Goal: Task Accomplishment & Management: Use online tool/utility

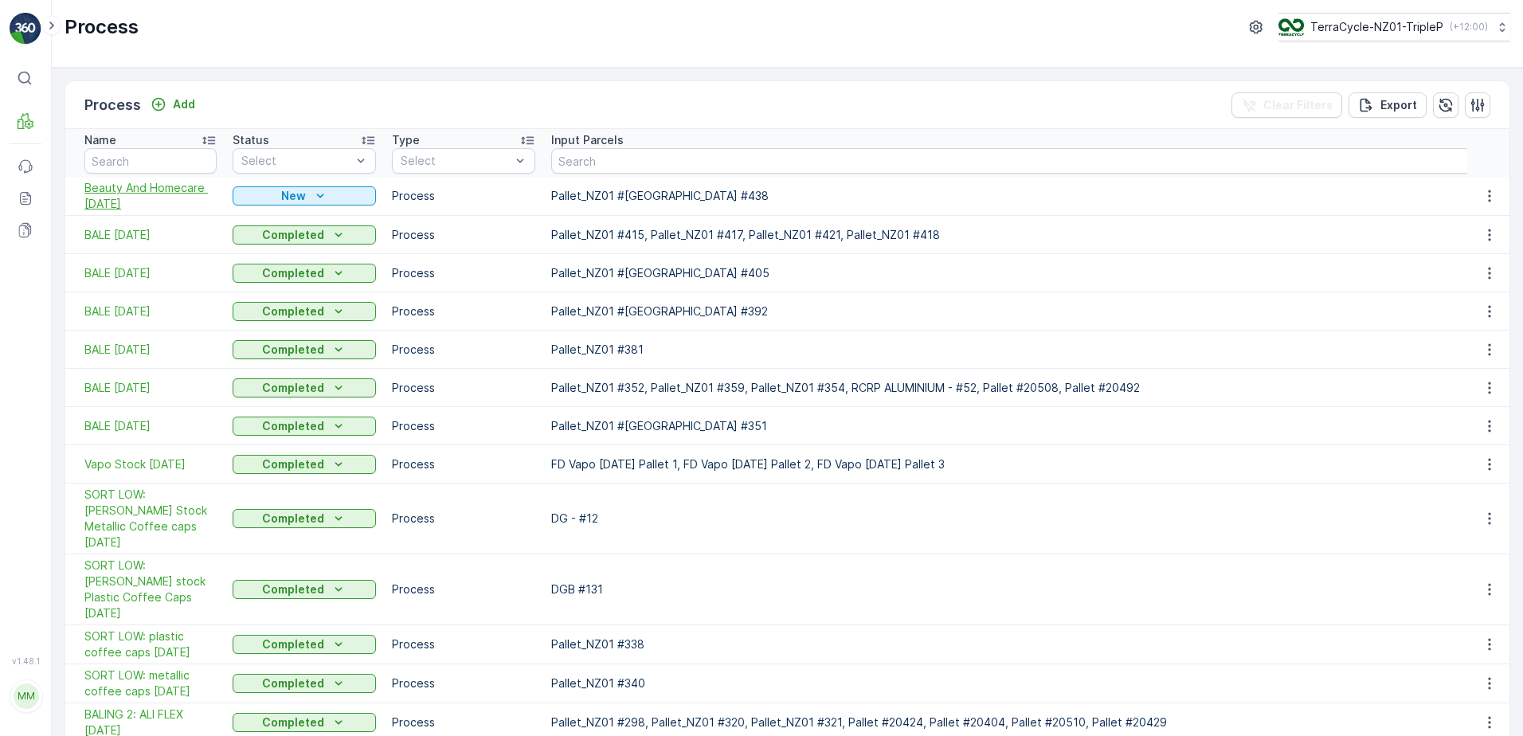
click at [147, 214] on td "Beauty And Homecare 31/7/25" at bounding box center [144, 196] width 159 height 39
click at [146, 206] on span "Beauty And Homecare 31/7/25" at bounding box center [150, 196] width 132 height 32
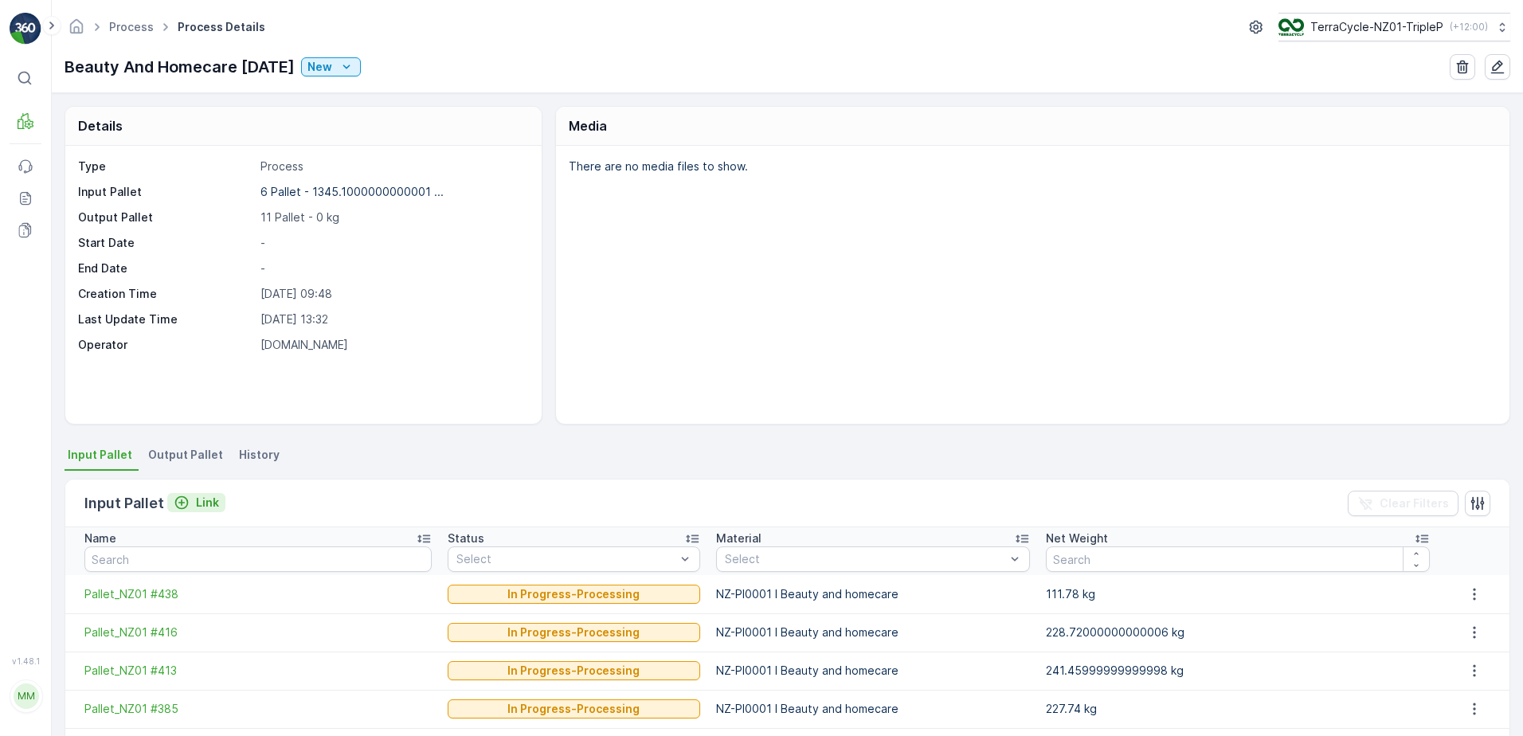
click at [194, 512] on button "Link" at bounding box center [196, 502] width 58 height 19
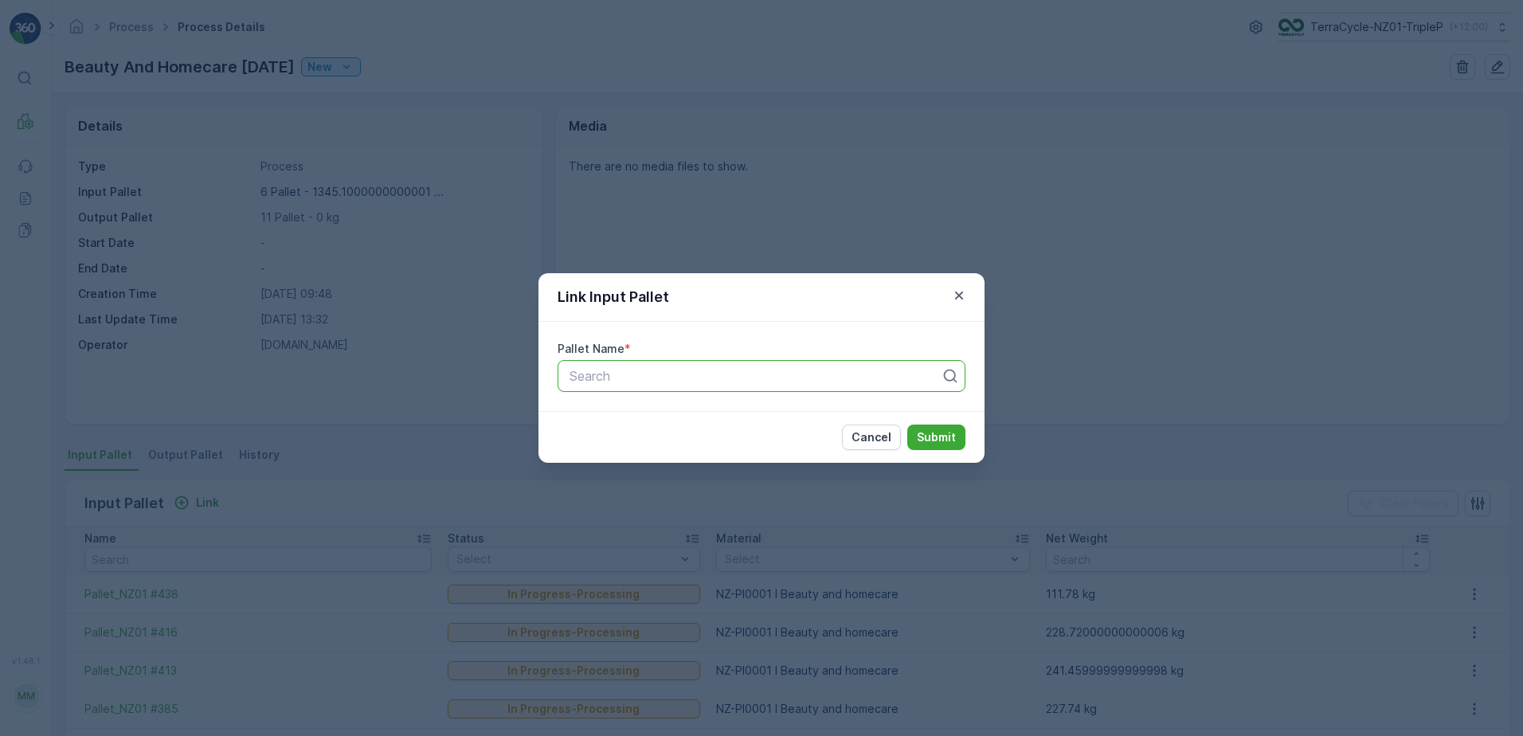
click at [672, 365] on div "Search" at bounding box center [762, 376] width 408 height 32
type input "450"
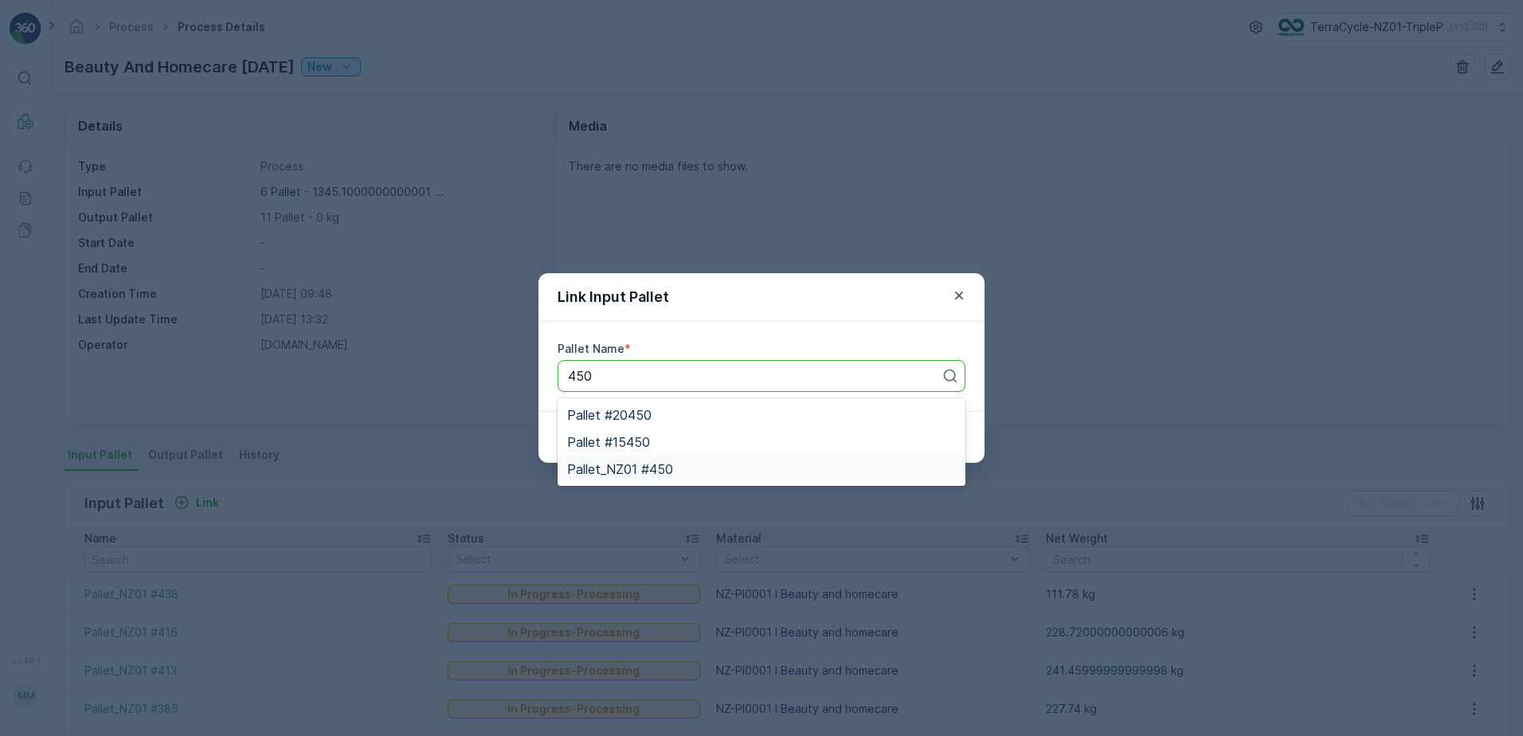
click at [738, 474] on div "Pallet_NZ01 #450" at bounding box center [761, 469] width 389 height 14
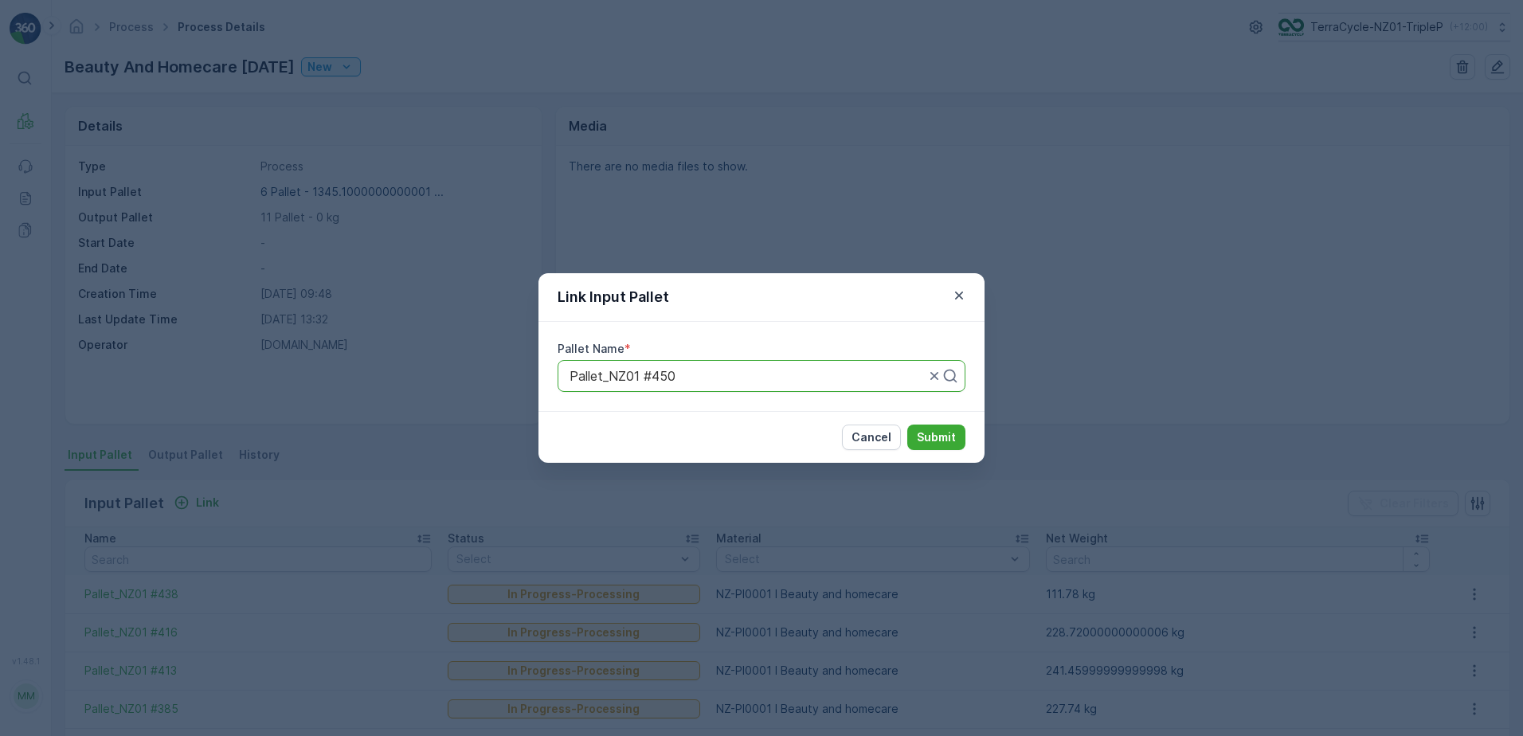
click at [966, 445] on div "Cancel Submit" at bounding box center [762, 437] width 446 height 52
click at [959, 440] on button "Submit" at bounding box center [936, 437] width 58 height 25
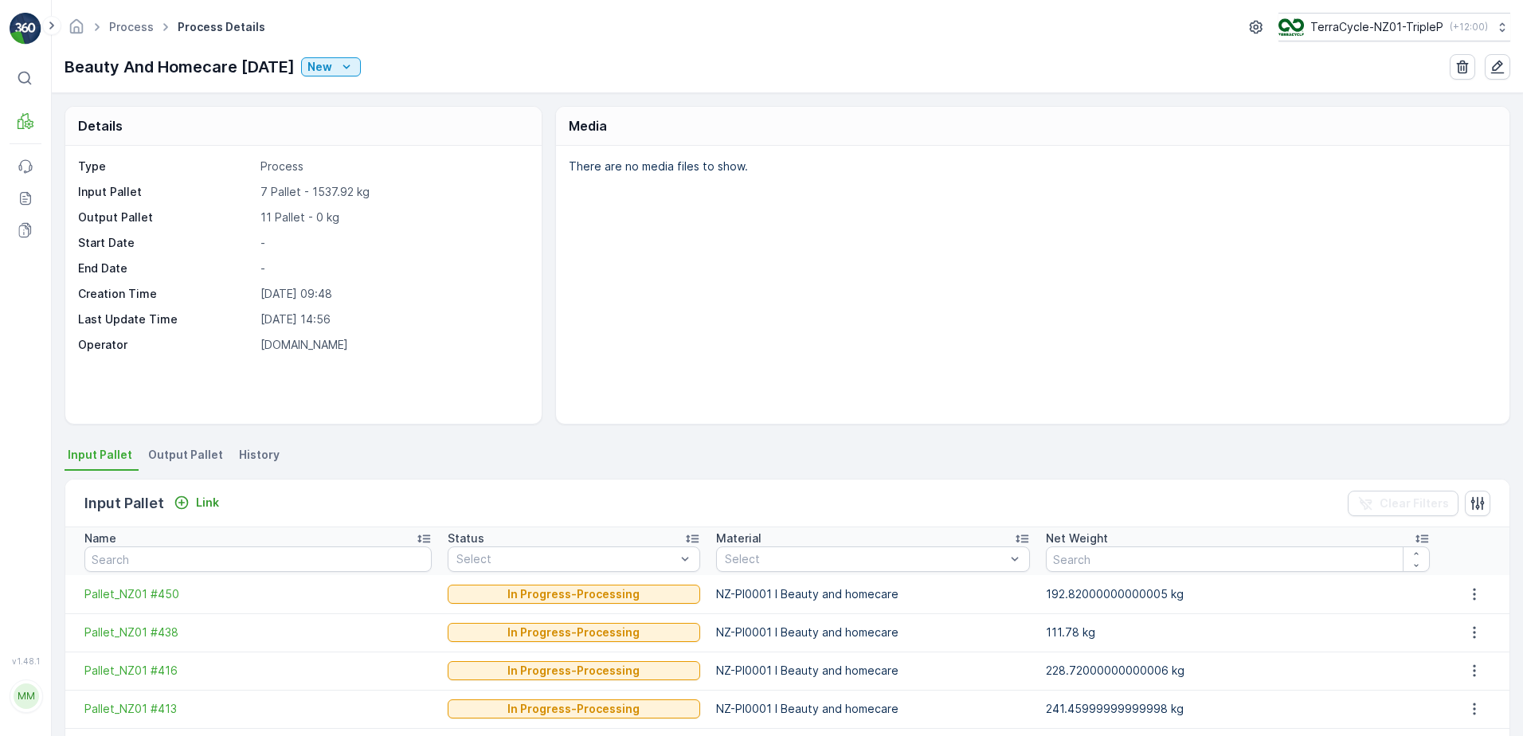
click at [162, 455] on span "Output Pallet" at bounding box center [185, 455] width 75 height 16
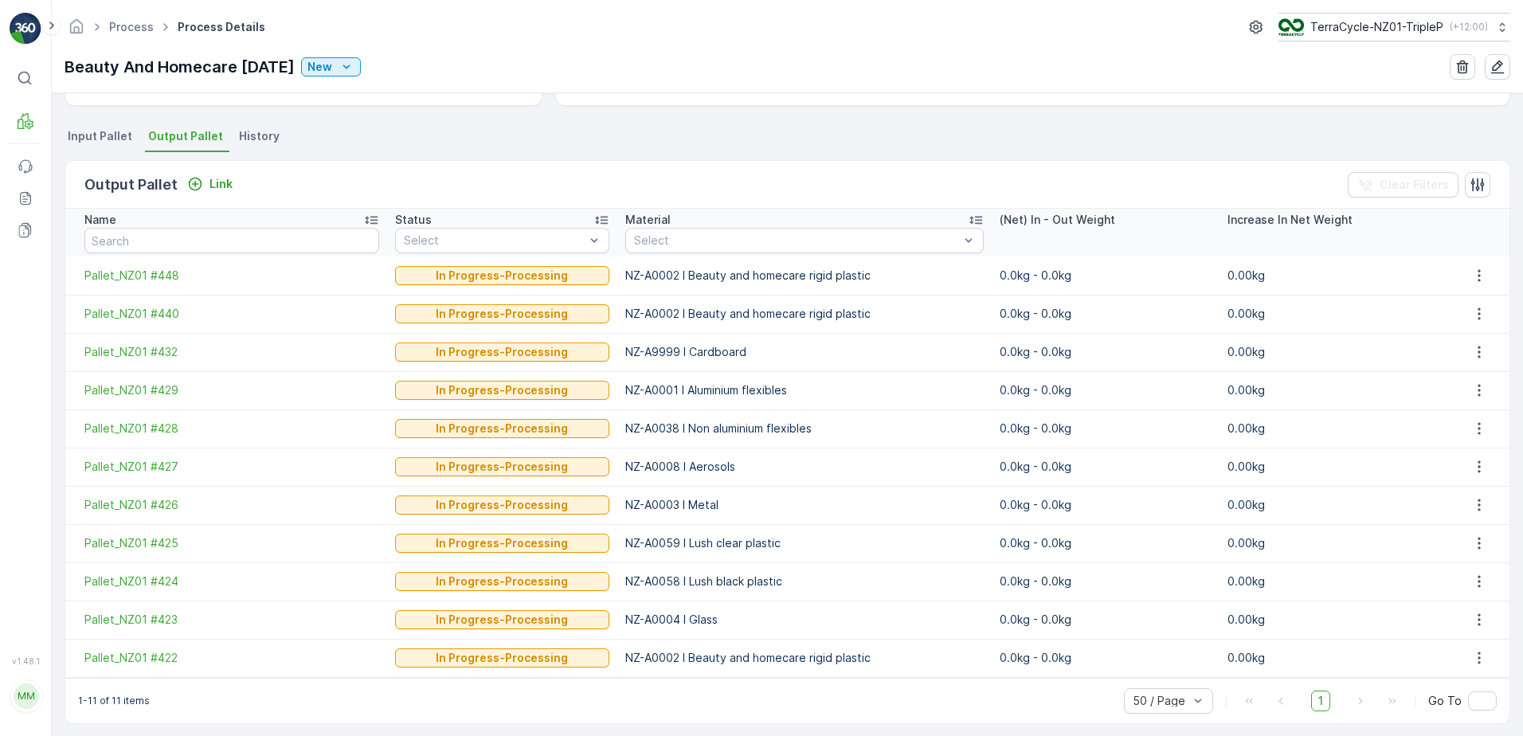
scroll to position [327, 0]
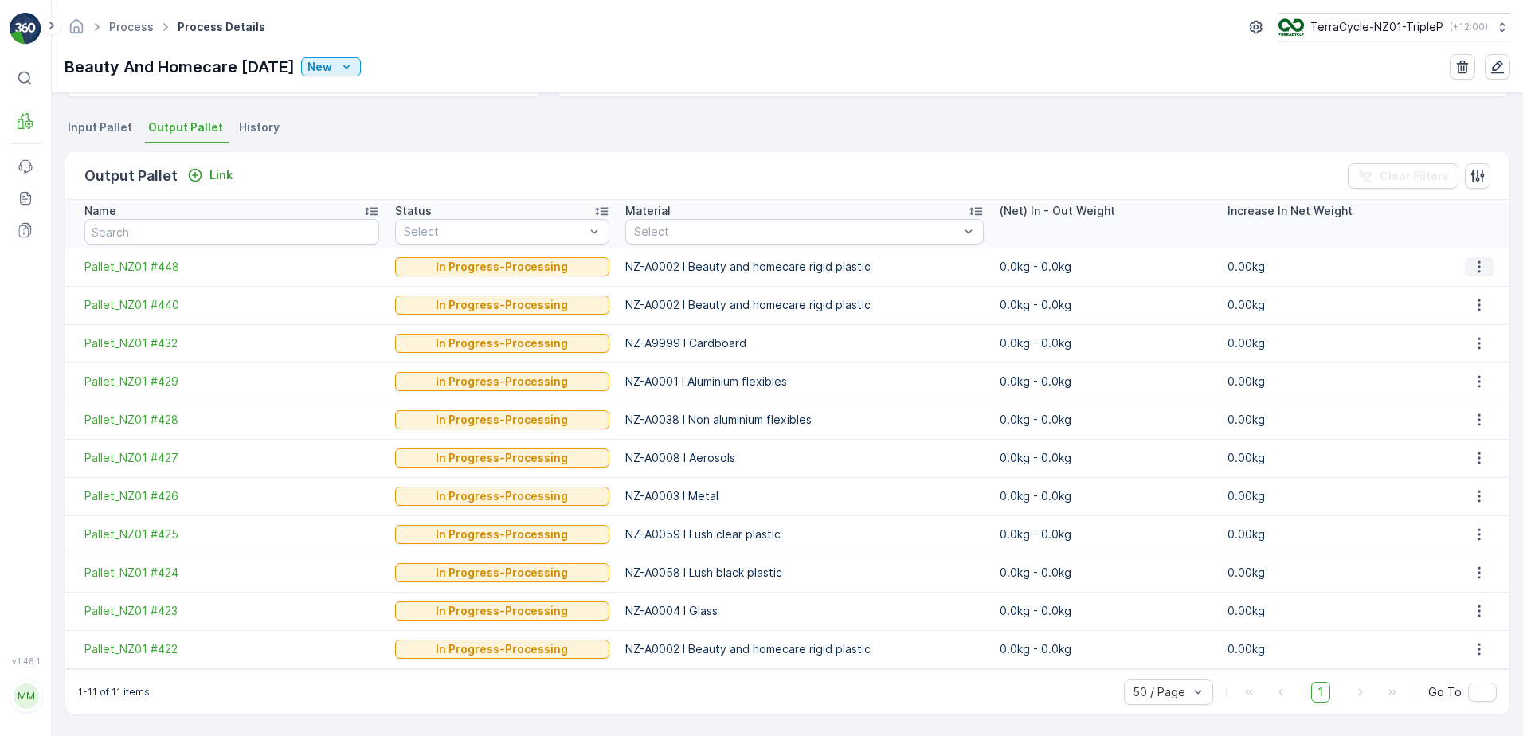
click at [1484, 264] on button "button" at bounding box center [1479, 266] width 29 height 19
drag, startPoint x: 1495, startPoint y: 292, endPoint x: 1476, endPoint y: 272, distance: 26.5
click at [1491, 288] on span "Detach" at bounding box center [1490, 291] width 39 height 16
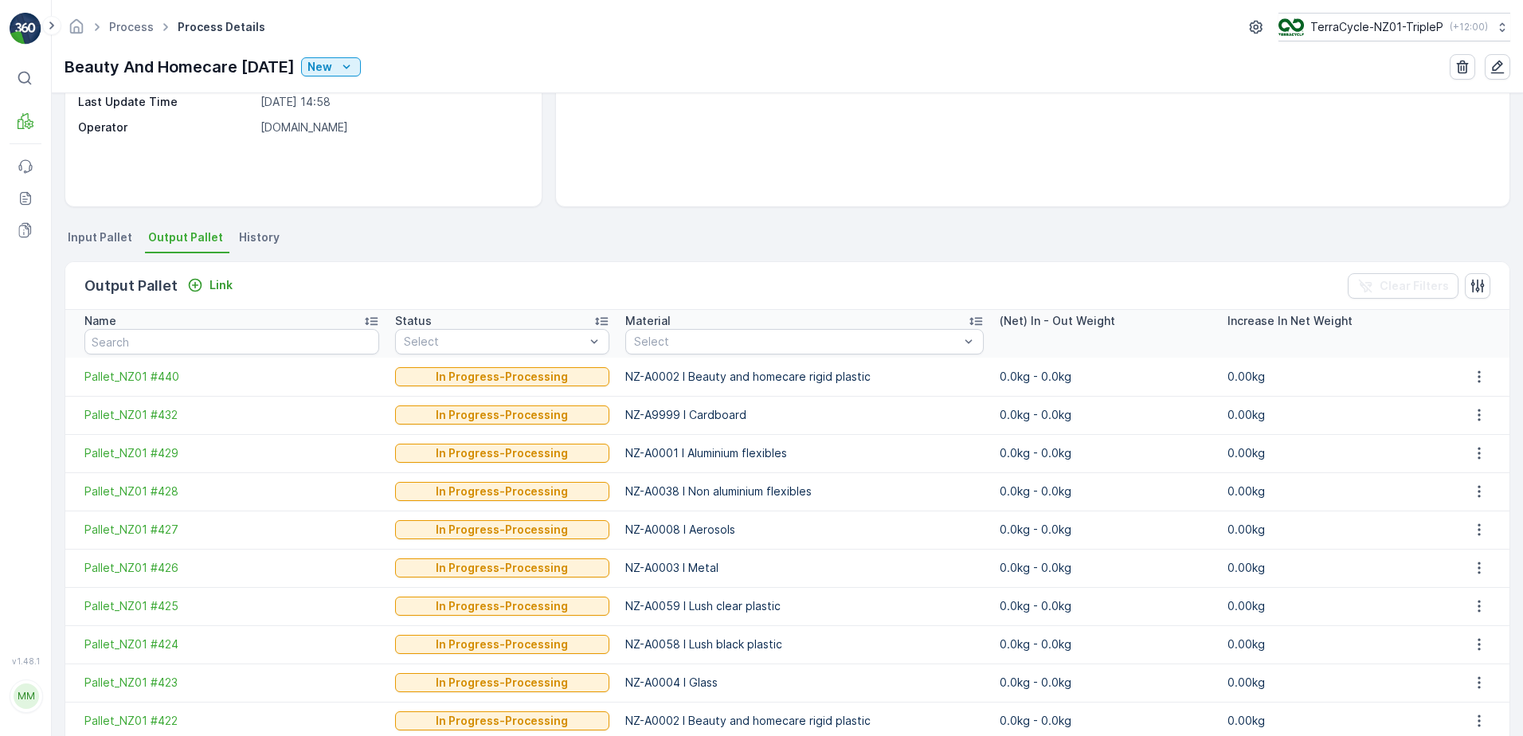
scroll to position [289, 0]
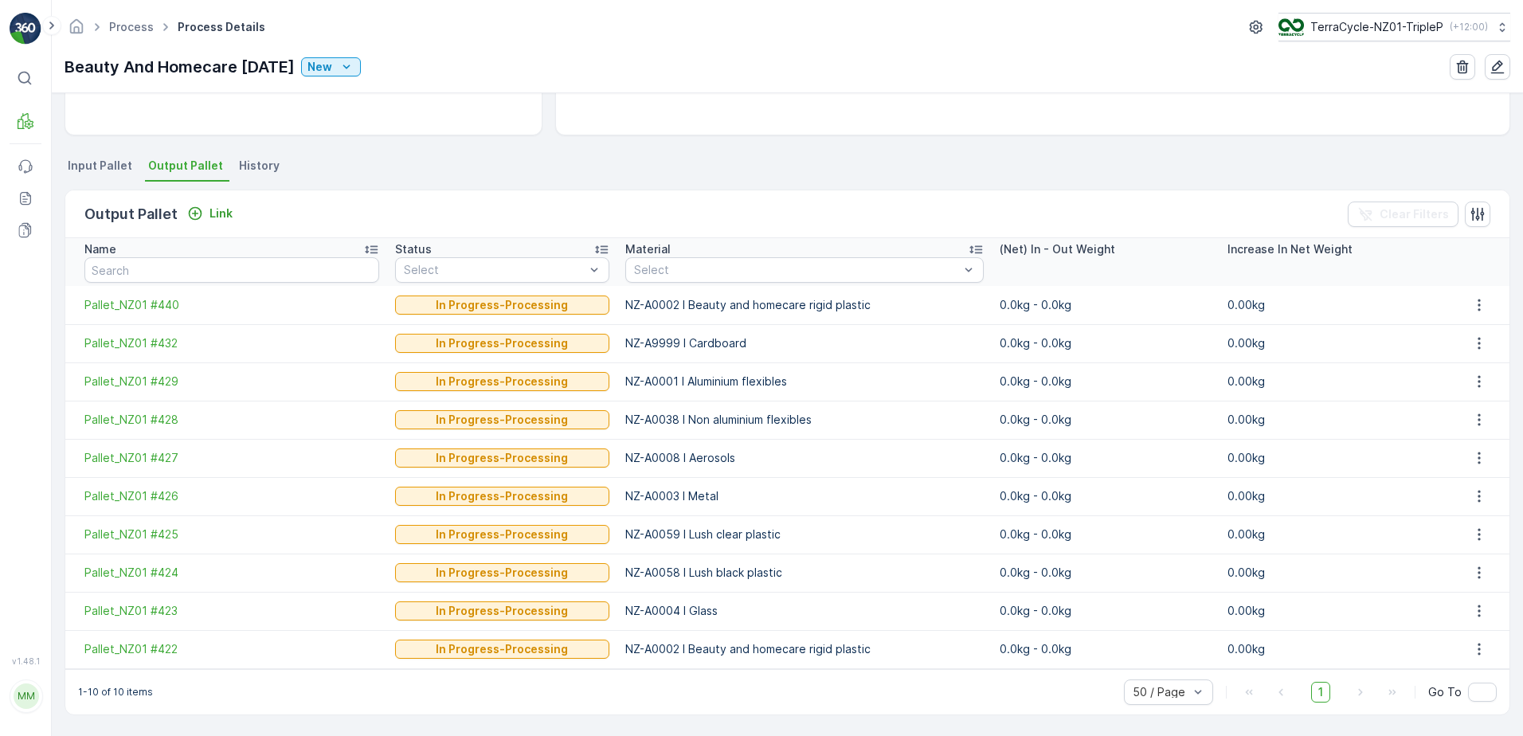
click at [687, 611] on td "NZ-A0004 I Glass" at bounding box center [804, 611] width 374 height 38
click at [711, 574] on td "NZ-A0058 I Lush black plastic" at bounding box center [804, 573] width 374 height 38
drag, startPoint x: 879, startPoint y: 645, endPoint x: 668, endPoint y: 649, distance: 211.2
click at [668, 649] on td "NZ-A0002 I Beauty and homecare rigid plastic" at bounding box center [804, 649] width 374 height 38
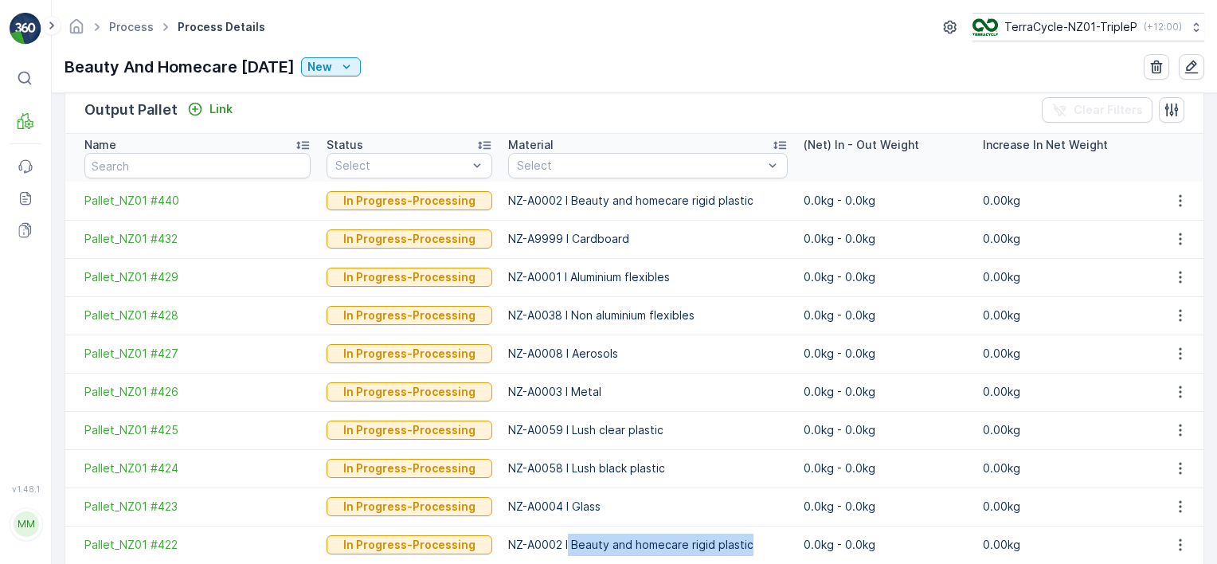
scroll to position [459, 0]
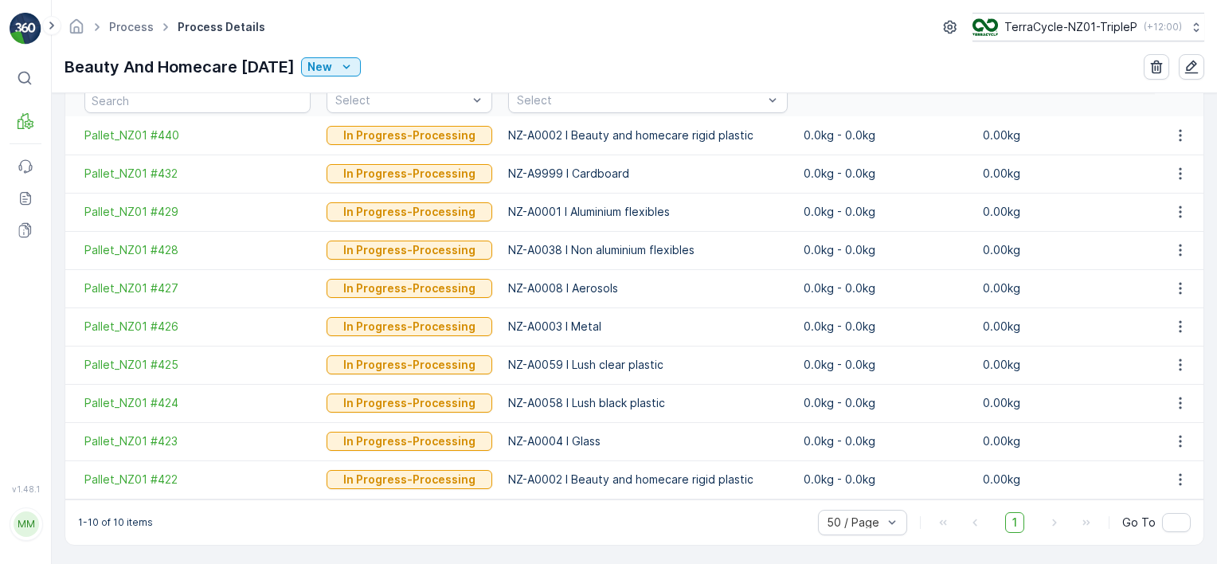
click at [433, 508] on div "1-10 of 10 items 50 / Page 1 Go To" at bounding box center [634, 522] width 1139 height 45
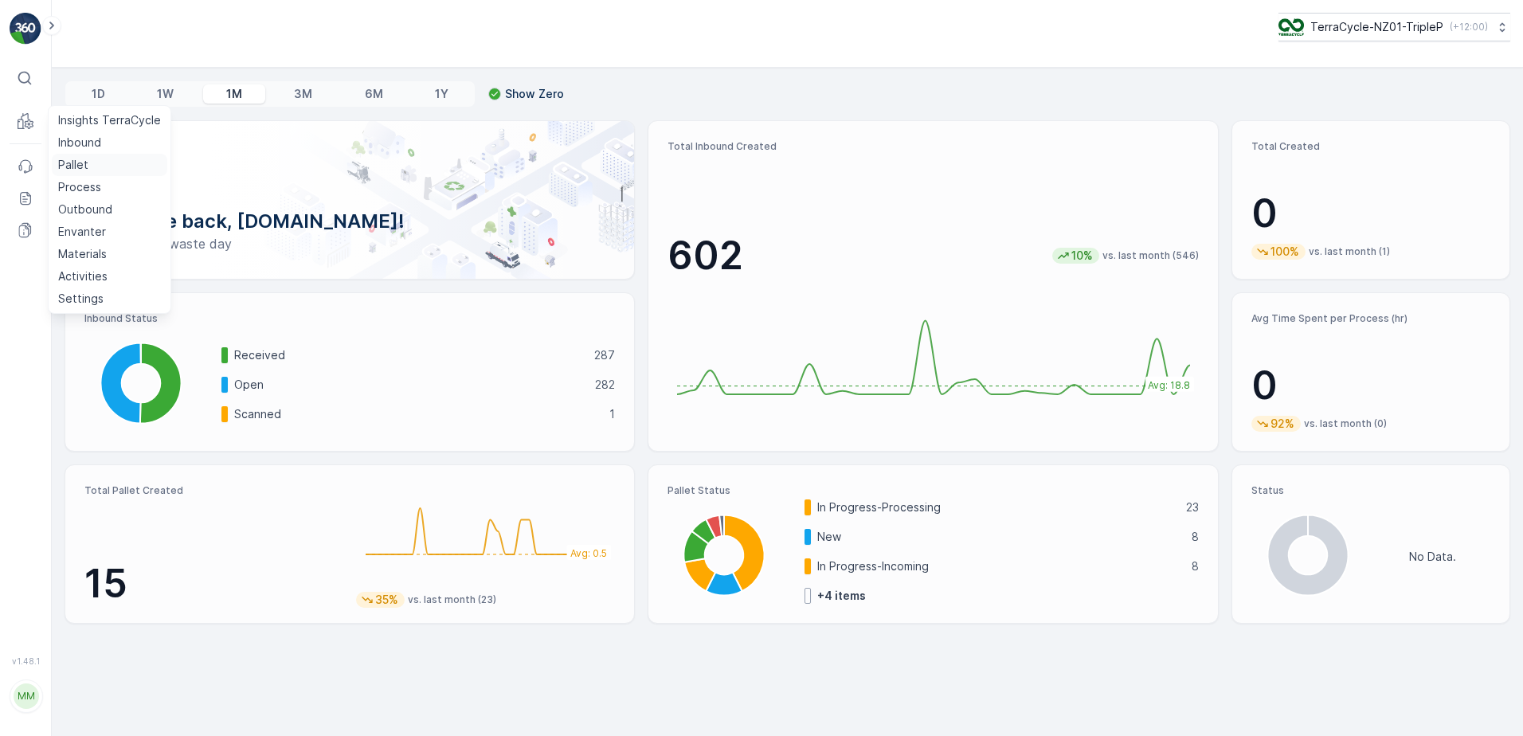
click at [92, 160] on link "Pallet" at bounding box center [110, 165] width 116 height 22
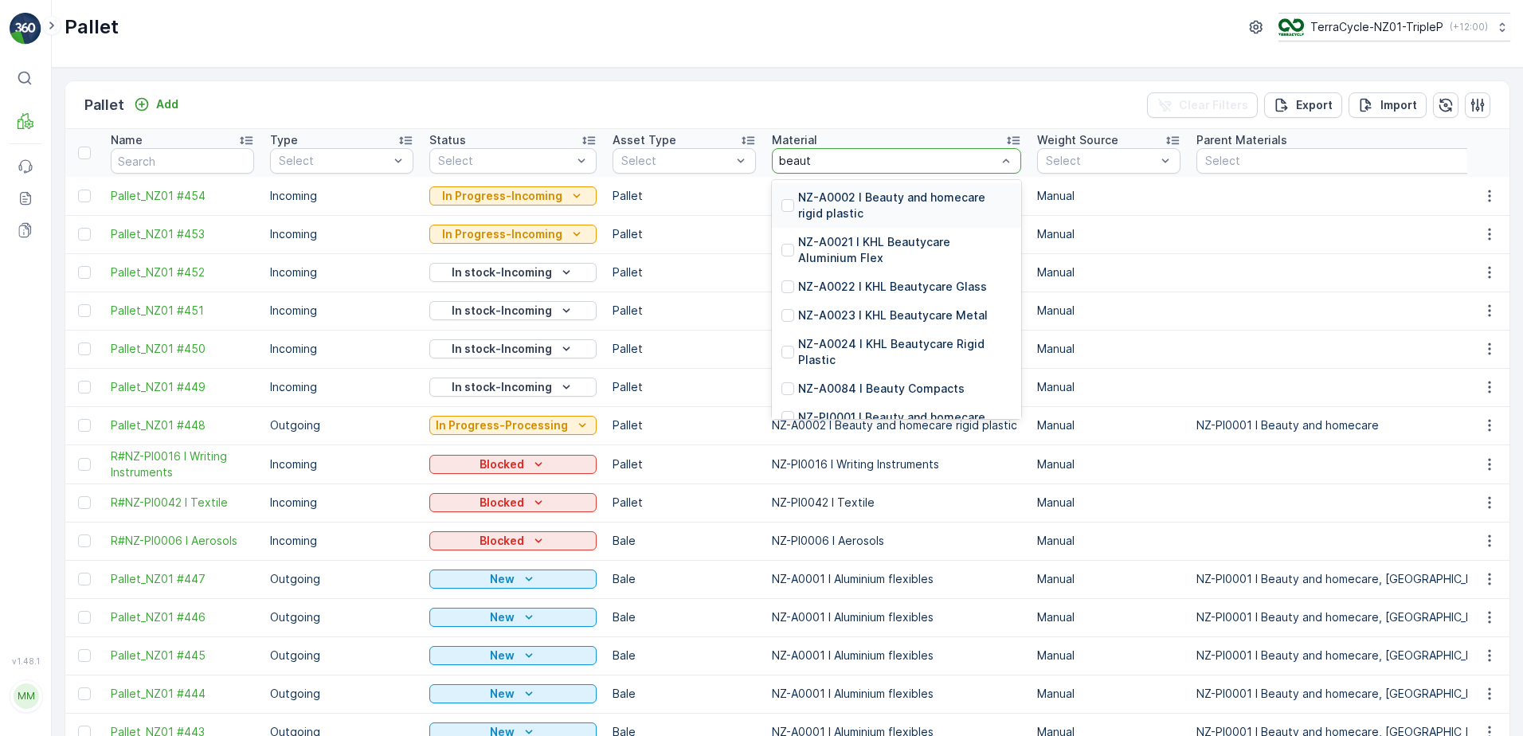
type input "beauty"
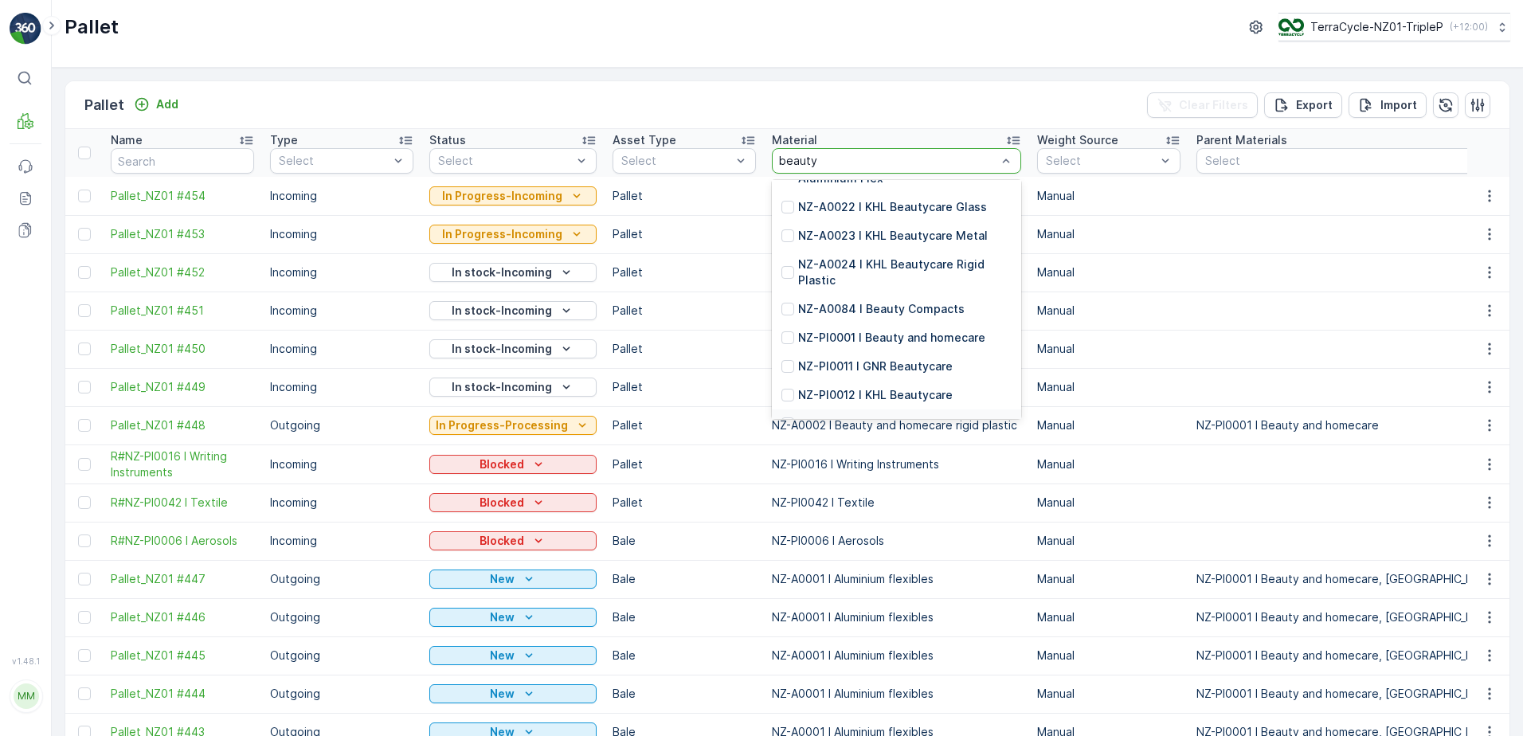
scroll to position [76, 0]
click at [869, 342] on p "NZ-PI0001 I Beauty and homecare" at bounding box center [891, 341] width 187 height 16
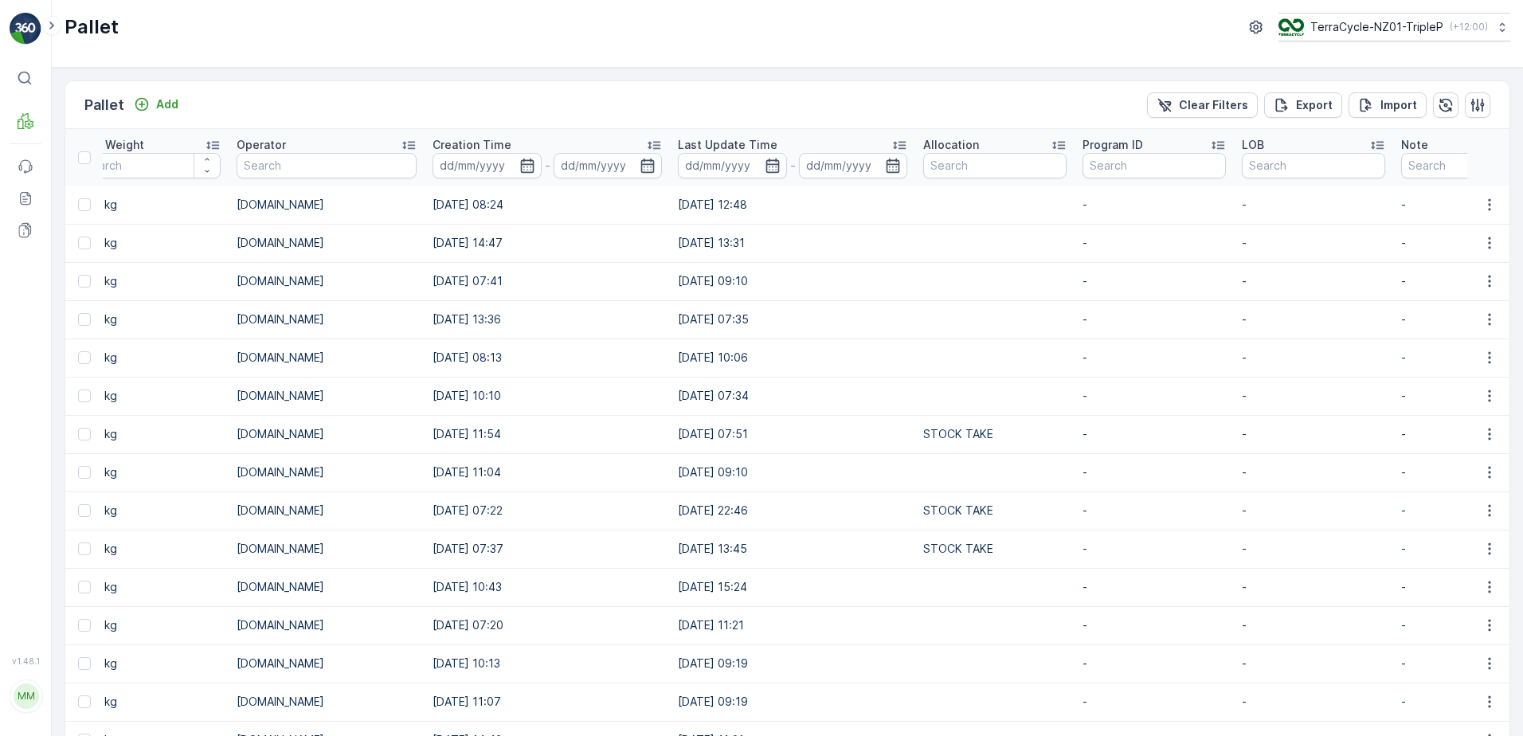
scroll to position [0, 1556]
click at [935, 141] on div "Allocation" at bounding box center [994, 145] width 143 height 16
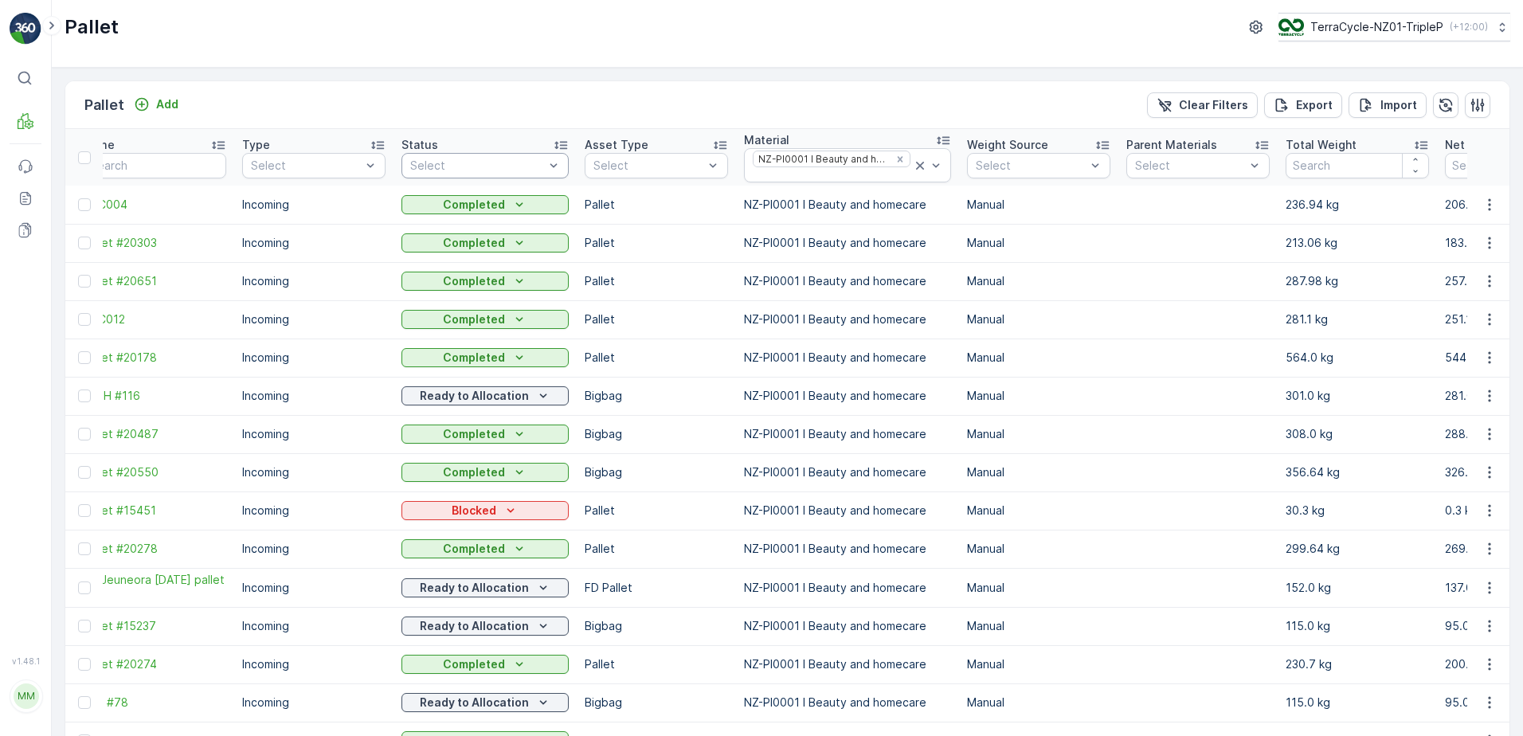
scroll to position [0, 14]
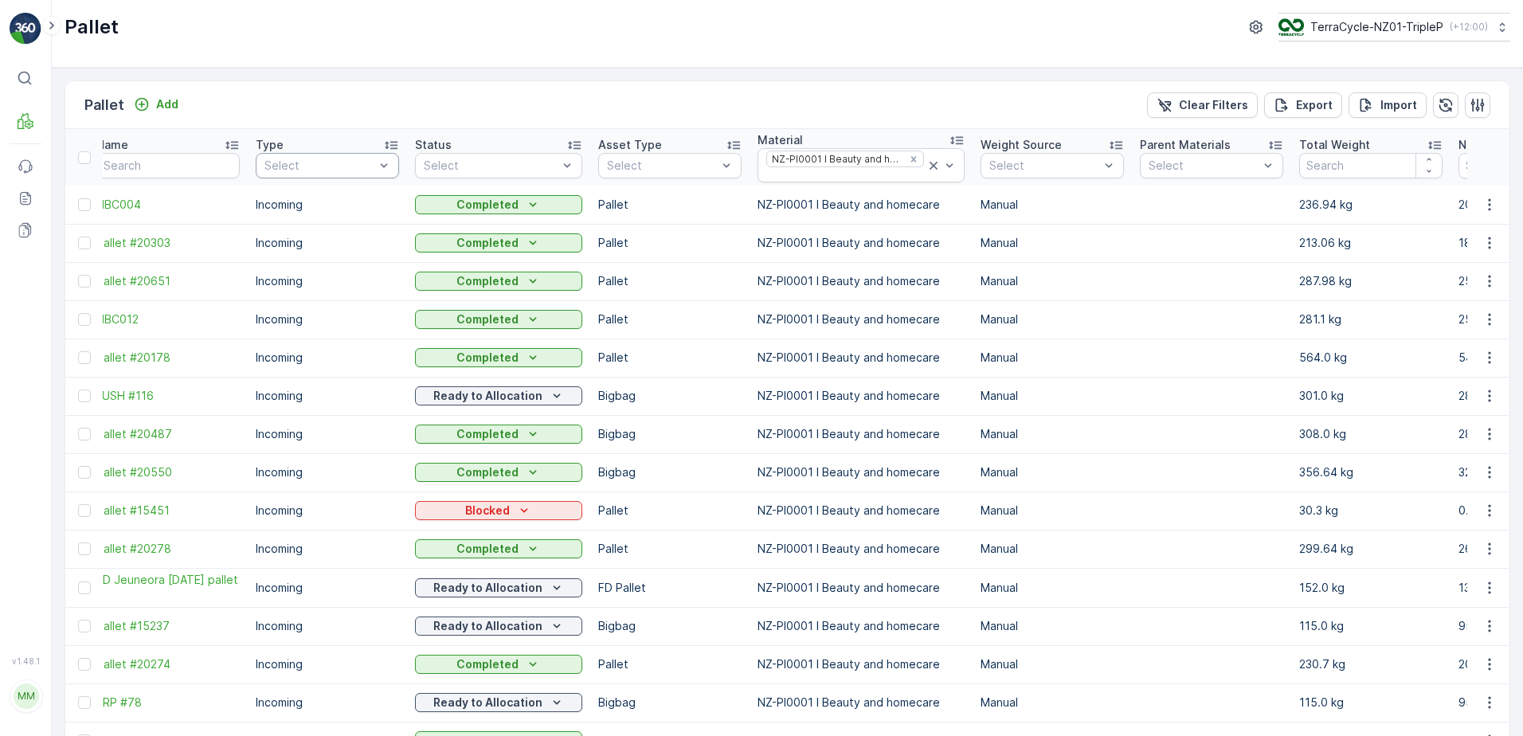
click at [350, 166] on div at bounding box center [319, 165] width 113 height 13
click at [339, 202] on div "Incoming" at bounding box center [327, 200] width 124 height 13
click at [647, 160] on div at bounding box center [662, 165] width 113 height 13
click at [639, 272] on div "Pallet" at bounding box center [670, 276] width 124 height 13
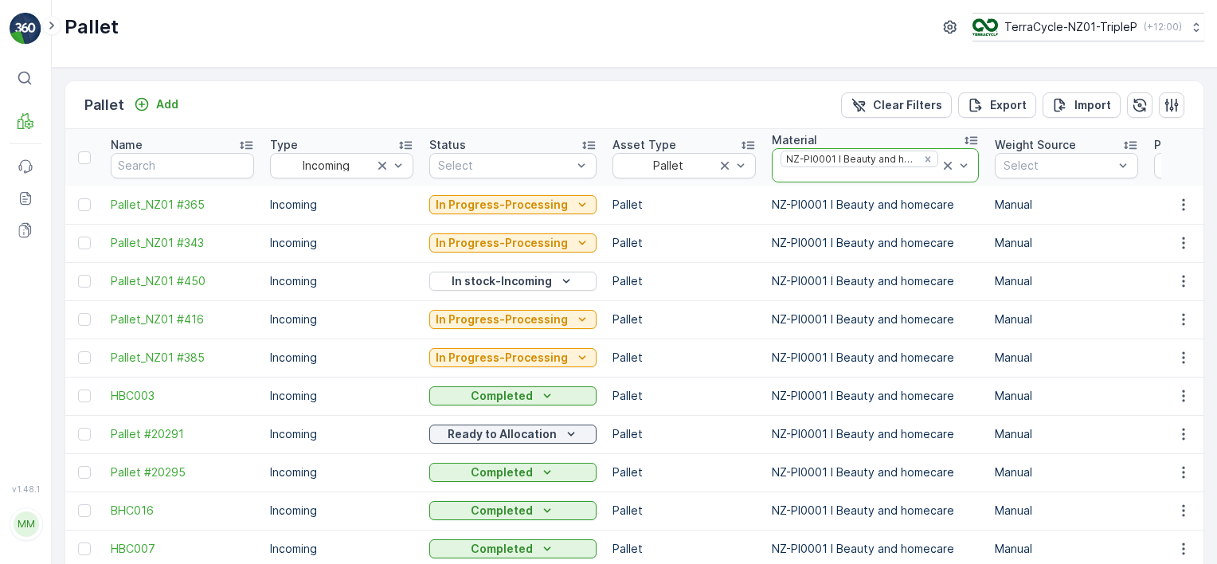
click at [940, 163] on icon at bounding box center [948, 166] width 16 height 16
